Goal: Information Seeking & Learning: Learn about a topic

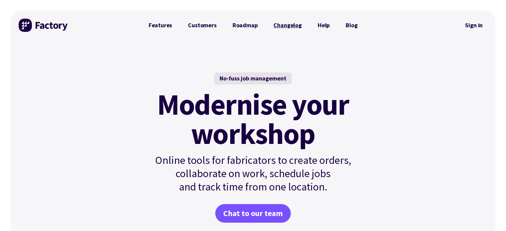
click at [283, 26] on link "Changelog" at bounding box center [287, 25] width 44 height 13
click at [167, 24] on link "Features" at bounding box center [161, 25] width 40 height 13
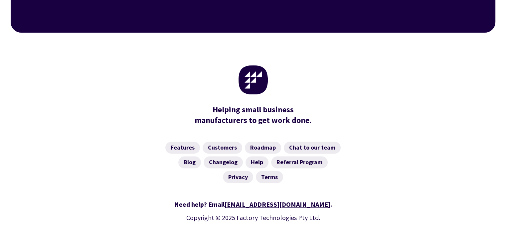
scroll to position [1098, 0]
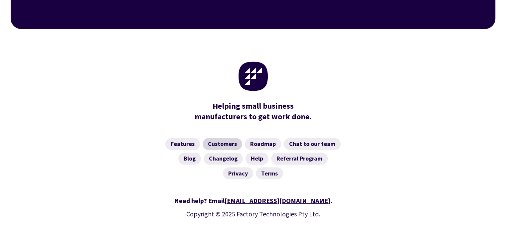
click at [224, 138] on link "Customers" at bounding box center [223, 144] width 40 height 12
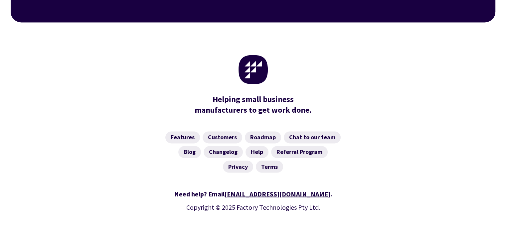
scroll to position [1107, 0]
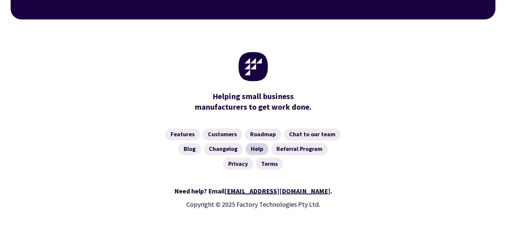
click at [257, 143] on link "Help" at bounding box center [256, 149] width 23 height 12
click at [176, 128] on link "Features" at bounding box center [182, 134] width 35 height 12
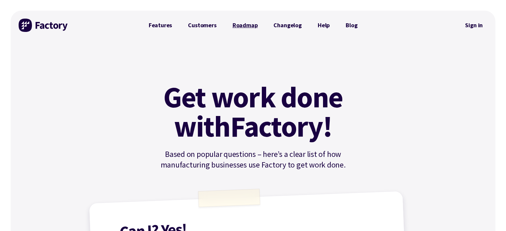
click at [244, 26] on link "Roadmap" at bounding box center [245, 25] width 41 height 13
